Goal: Task Accomplishment & Management: Manage account settings

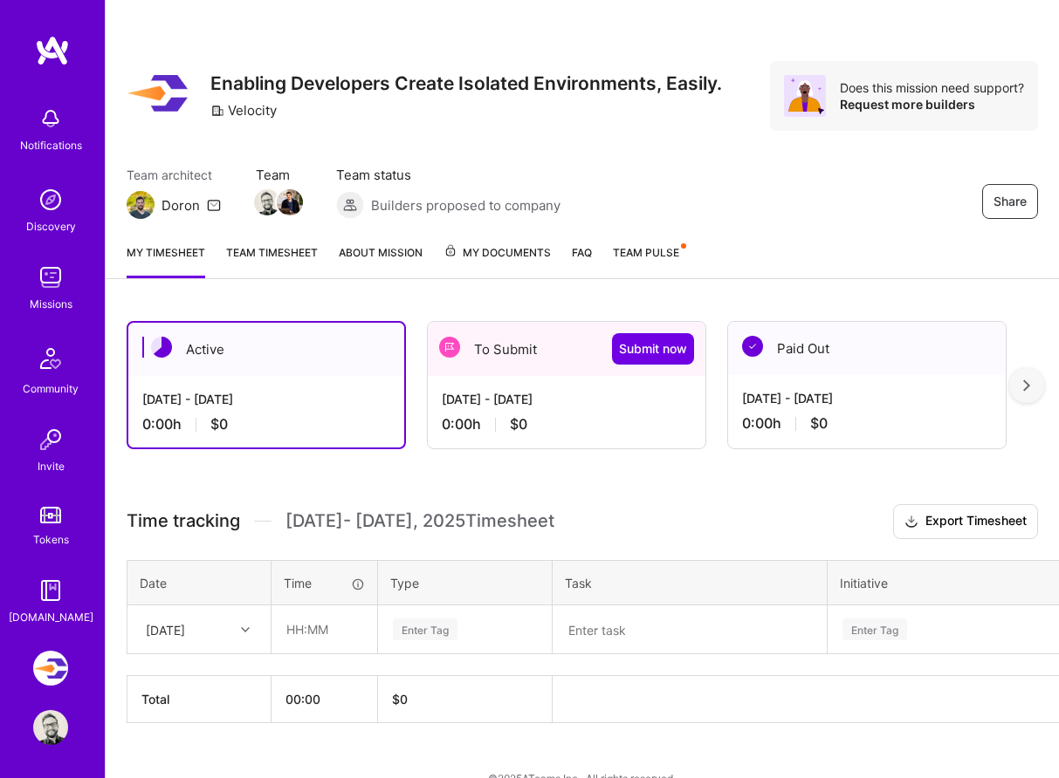
click at [1024, 382] on img at bounding box center [1026, 386] width 7 height 12
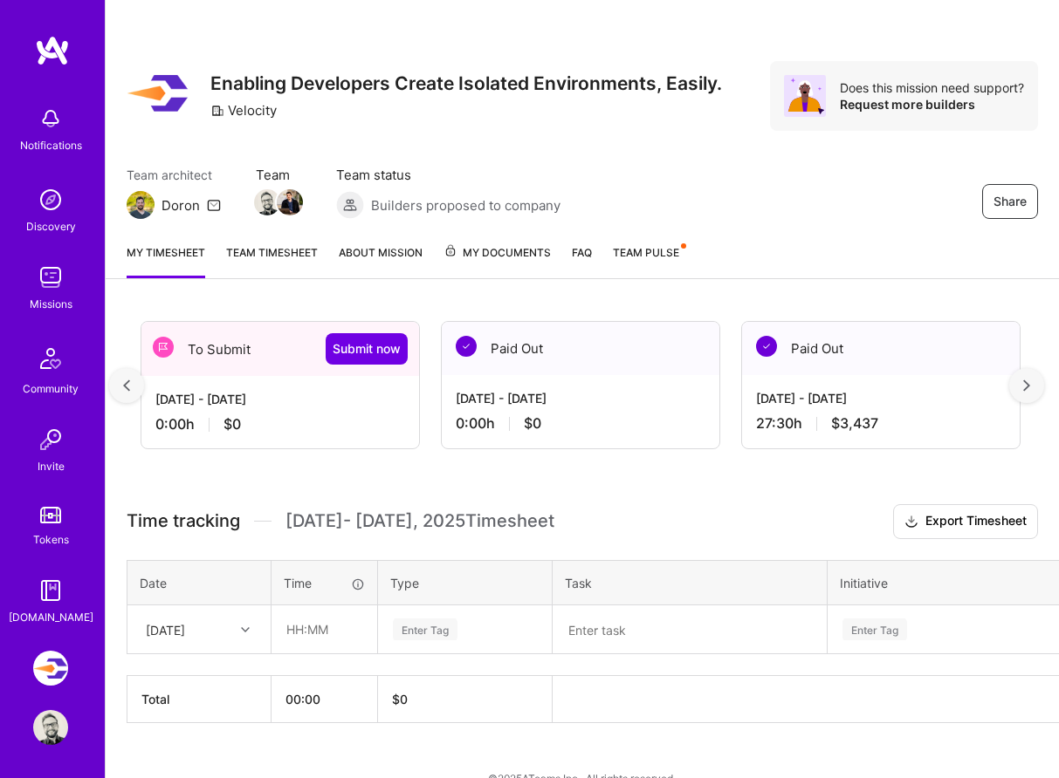
scroll to position [0, 319]
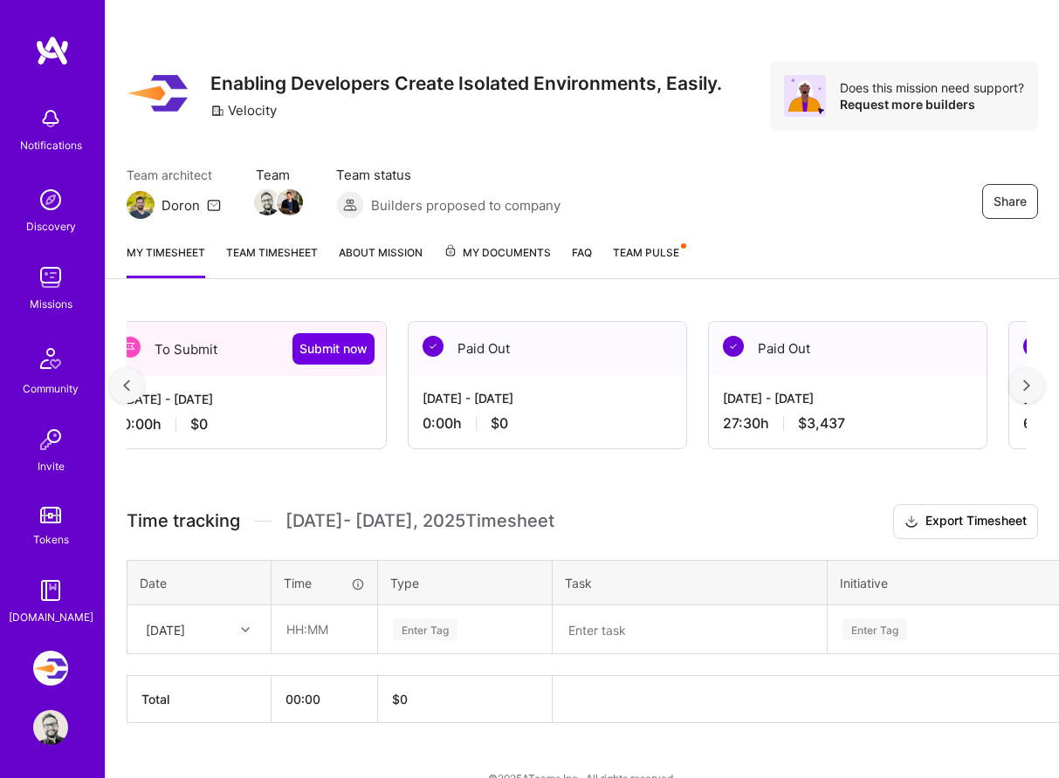
click at [129, 384] on img at bounding box center [126, 386] width 7 height 12
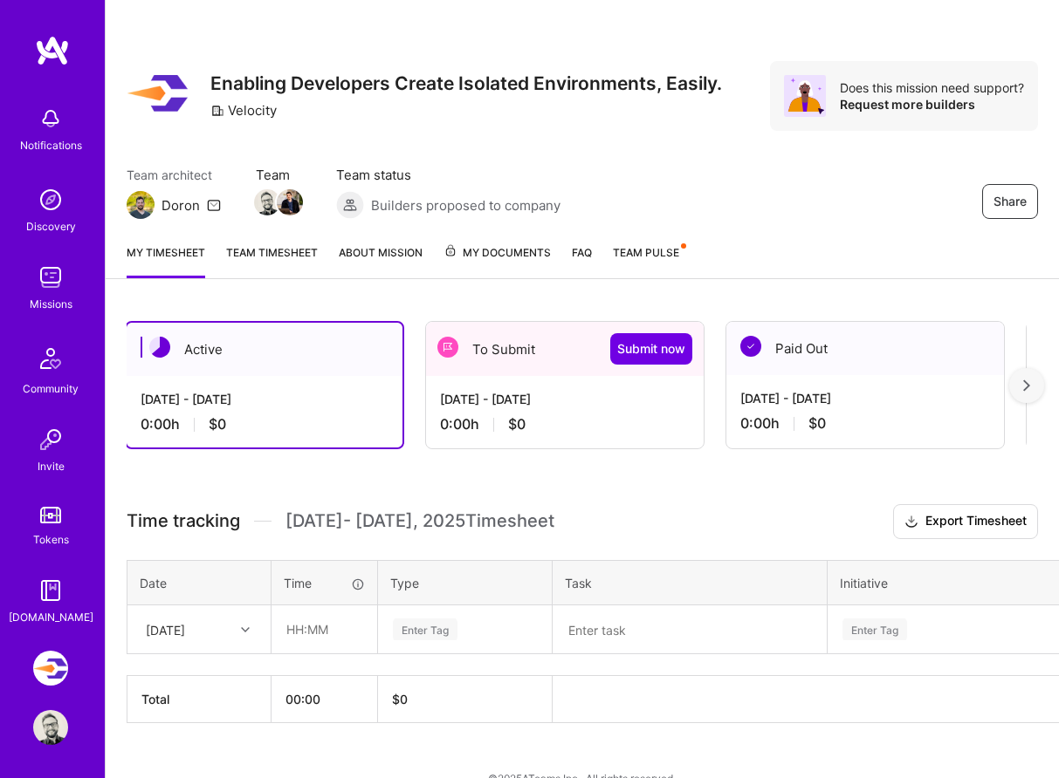
scroll to position [0, 0]
